Goal: Transaction & Acquisition: Book appointment/travel/reservation

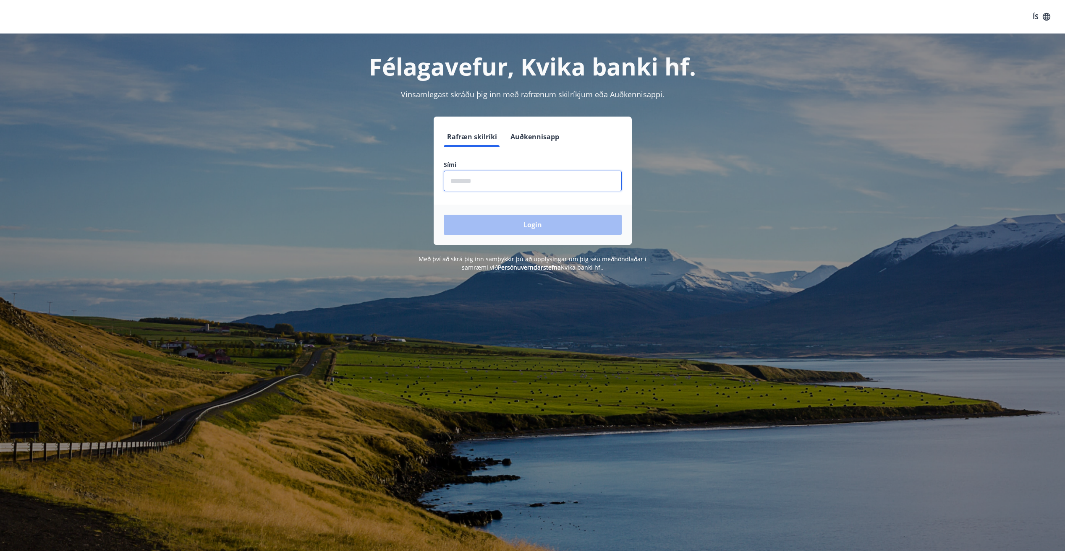
click at [492, 180] on input "phone" at bounding box center [533, 181] width 178 height 21
type input "********"
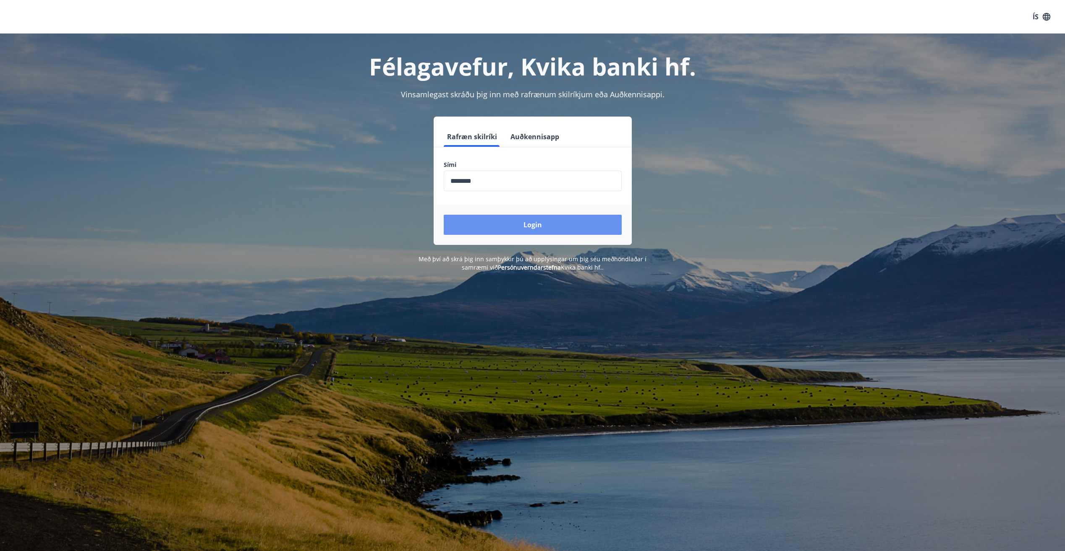
click at [539, 226] on button "Login" at bounding box center [533, 225] width 178 height 20
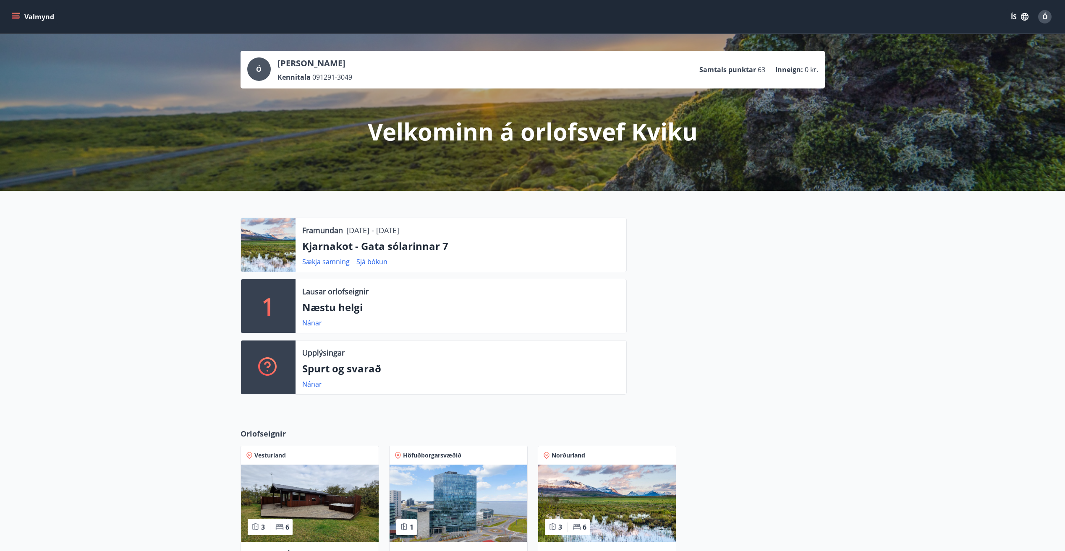
click at [329, 309] on p "Næstu helgi" at bounding box center [460, 307] width 317 height 14
click at [321, 319] on div "Nánar" at bounding box center [315, 323] width 26 height 10
click at [320, 319] on link "Nánar" at bounding box center [312, 322] width 20 height 9
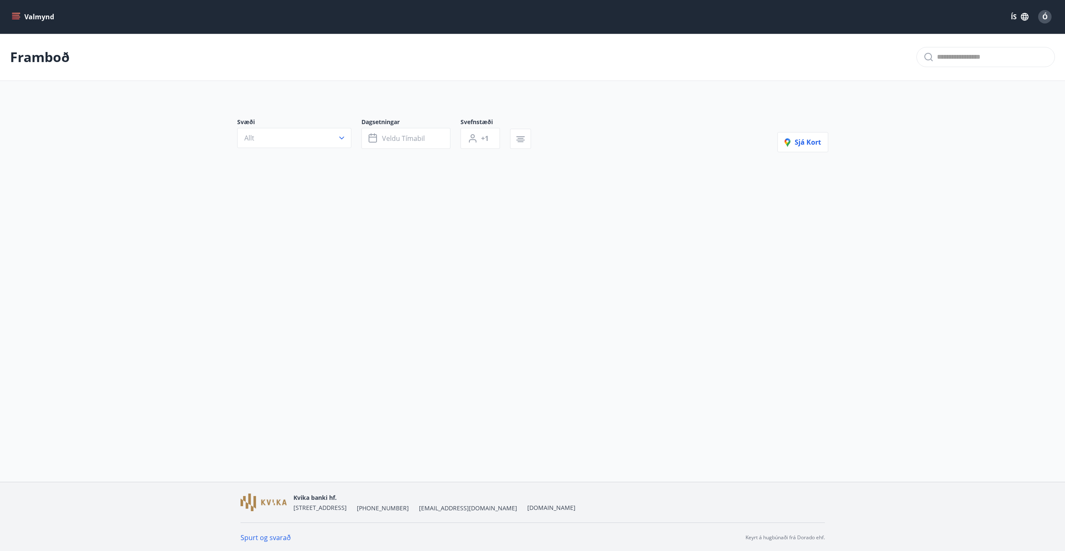
type input "*"
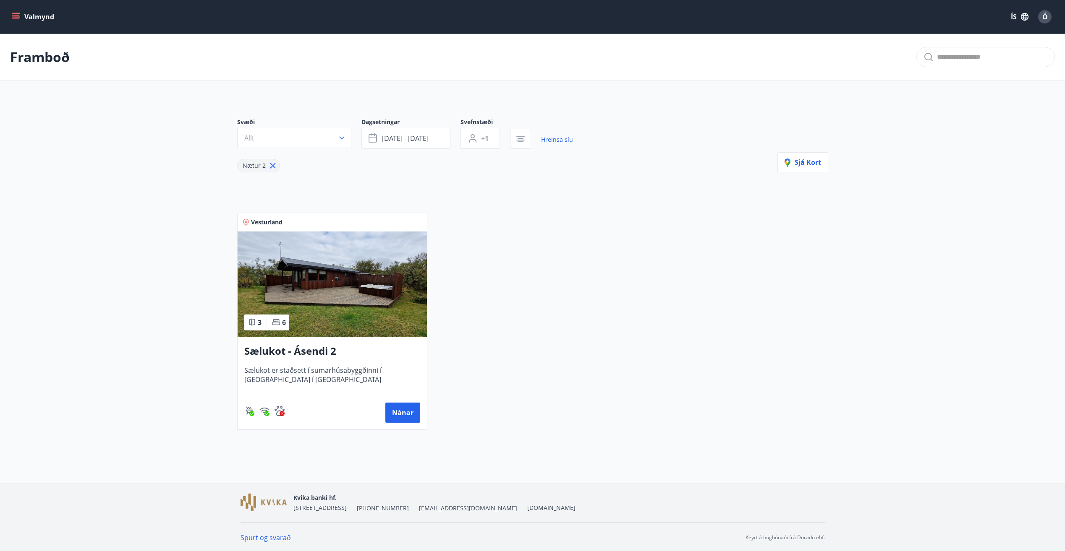
click at [16, 13] on icon "menu" at bounding box center [16, 13] width 9 height 1
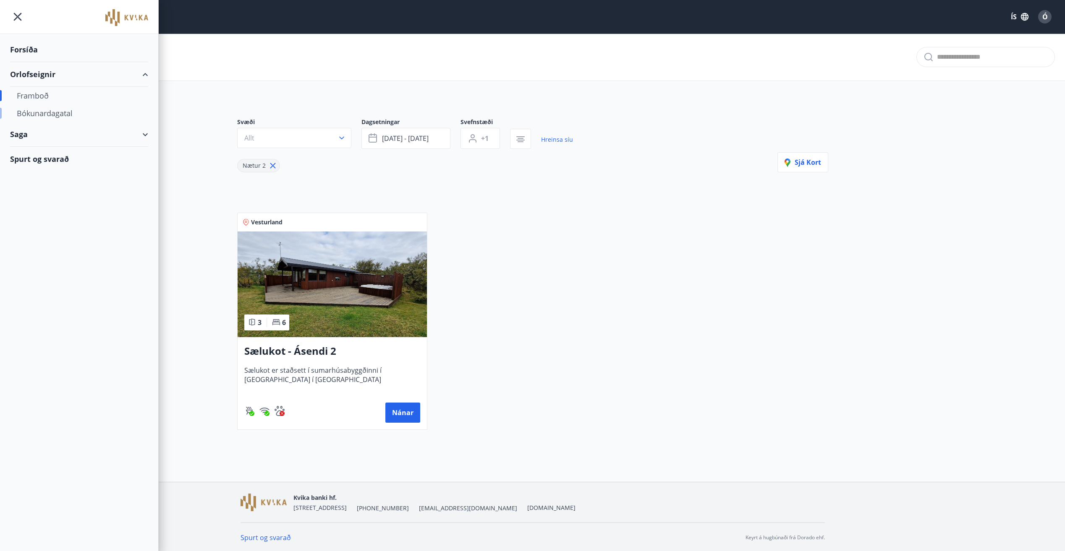
click at [48, 110] on div "Bókunardagatal" at bounding box center [79, 113] width 125 height 18
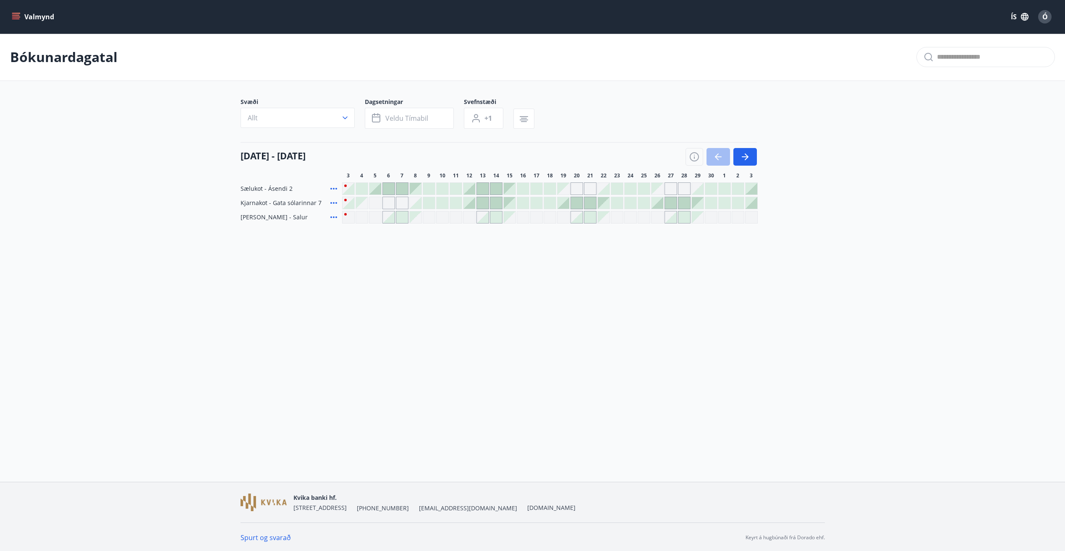
click at [472, 189] on div at bounding box center [469, 189] width 12 height 12
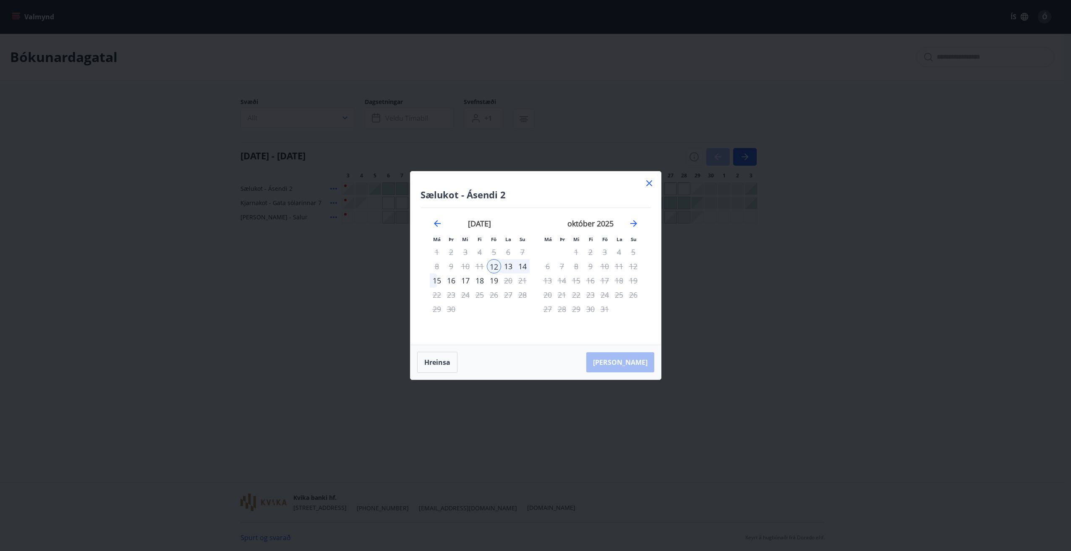
click at [523, 267] on div "14" at bounding box center [522, 266] width 14 height 14
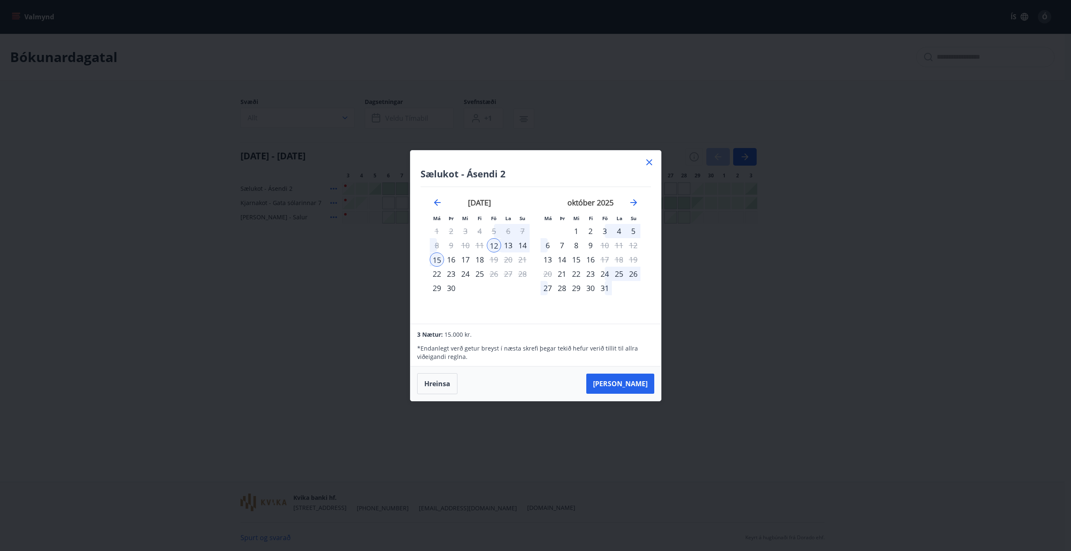
click at [521, 245] on div "14" at bounding box center [522, 245] width 14 height 14
click at [496, 246] on div "12" at bounding box center [494, 245] width 14 height 14
click at [636, 380] on button "[PERSON_NAME]" at bounding box center [620, 384] width 68 height 20
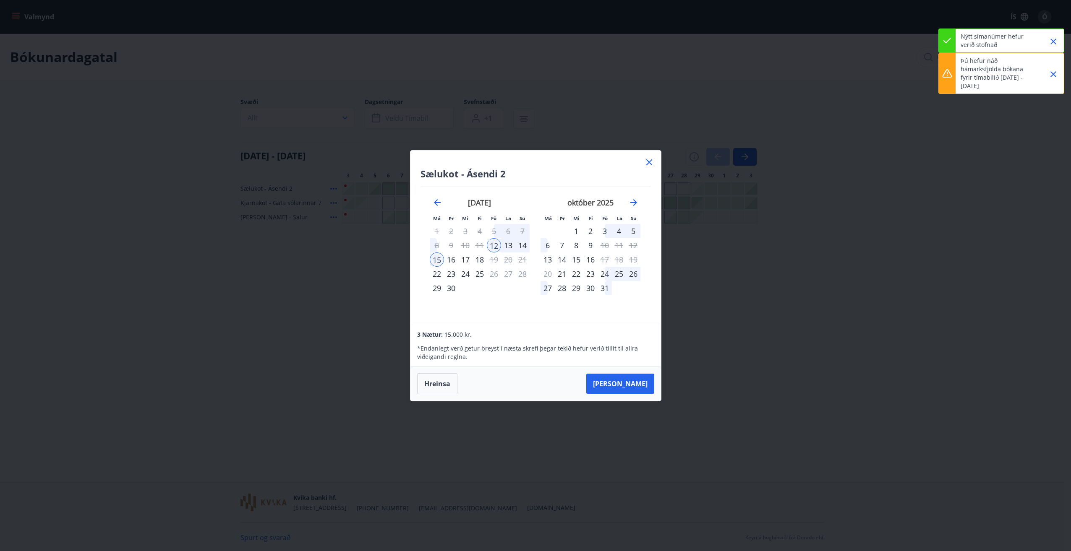
drag, startPoint x: 1052, startPoint y: 70, endPoint x: 1050, endPoint y: 64, distance: 6.2
click at [1052, 70] on icon "Close" at bounding box center [1053, 74] width 10 height 10
click at [1049, 39] on icon "Close" at bounding box center [1053, 42] width 10 height 10
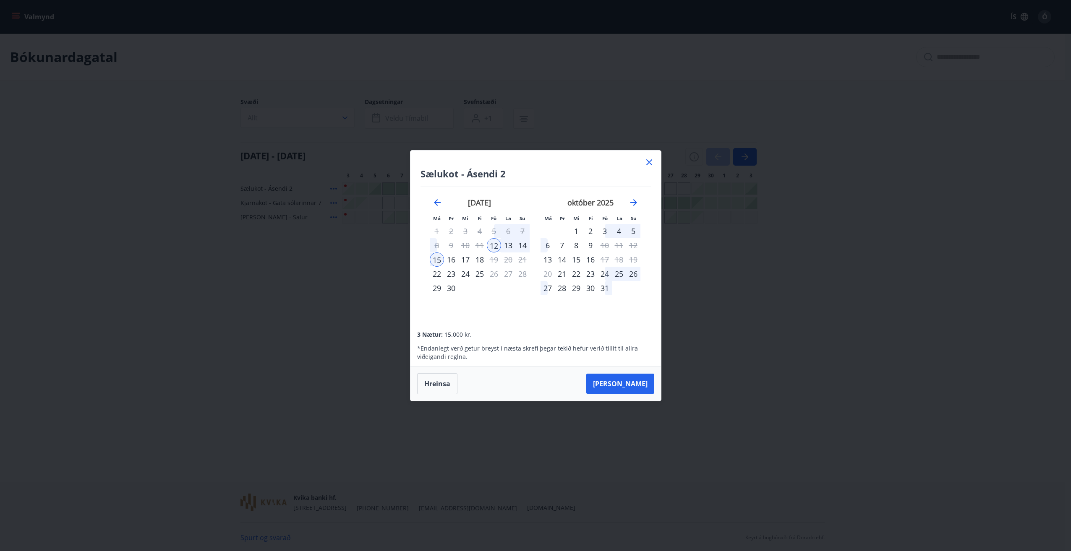
click at [494, 246] on div "12" at bounding box center [494, 245] width 14 height 14
click at [519, 245] on div "14" at bounding box center [522, 245] width 14 height 14
click at [637, 383] on button "[PERSON_NAME]" at bounding box center [620, 384] width 68 height 20
click at [495, 247] on div "12" at bounding box center [494, 245] width 14 height 14
click at [522, 248] on div "14" at bounding box center [522, 245] width 14 height 14
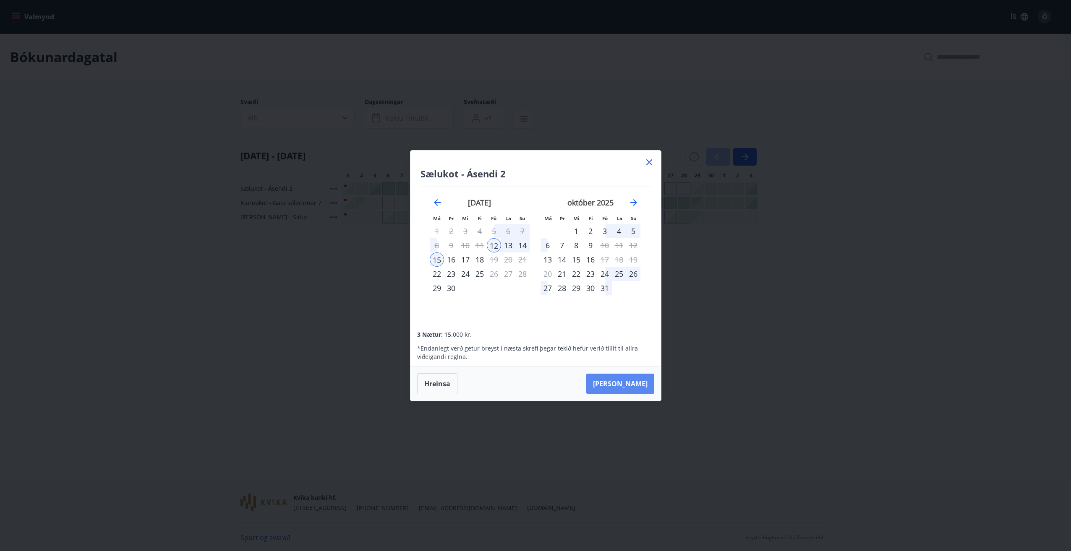
click at [637, 388] on button "[PERSON_NAME]" at bounding box center [620, 384] width 68 height 20
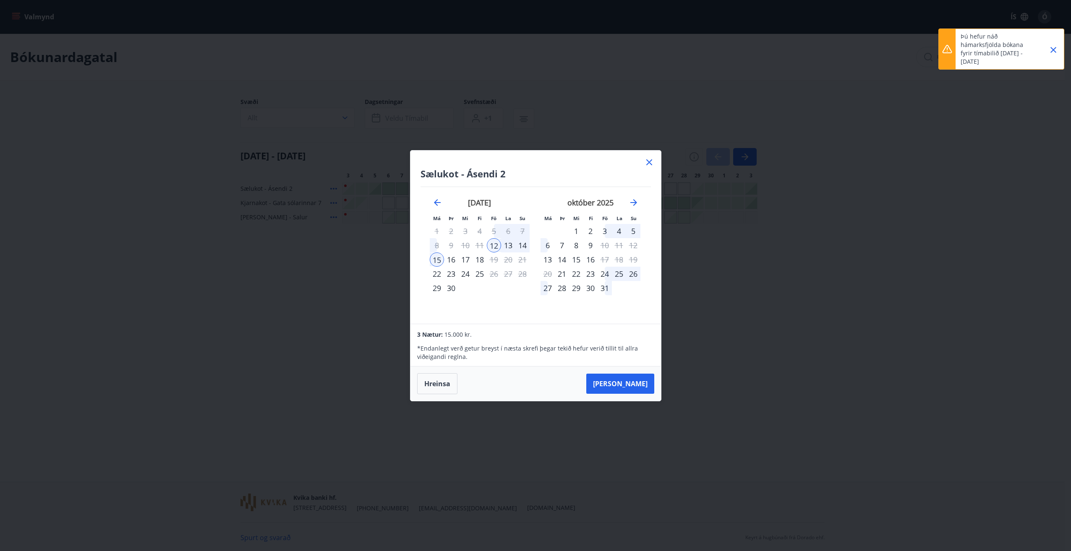
click at [1053, 50] on icon "Close" at bounding box center [1053, 50] width 6 height 6
click at [649, 163] on icon at bounding box center [649, 162] width 6 height 6
